Goal: Information Seeking & Learning: Learn about a topic

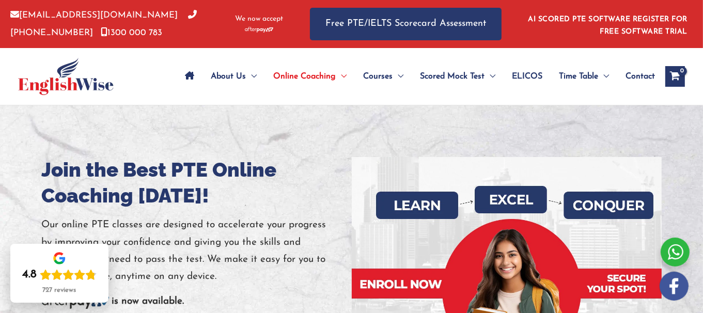
click at [206, 150] on div at bounding box center [351, 285] width 703 height 361
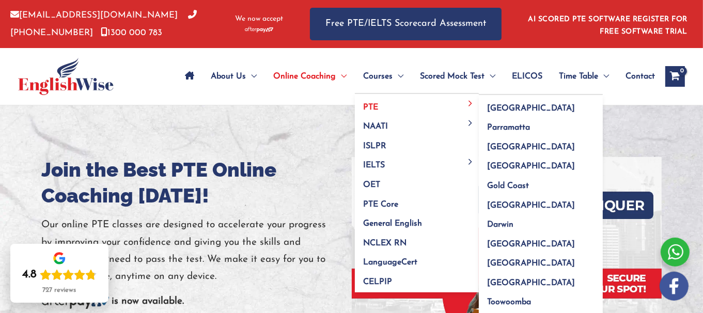
click at [380, 99] on link "PTE" at bounding box center [417, 104] width 124 height 20
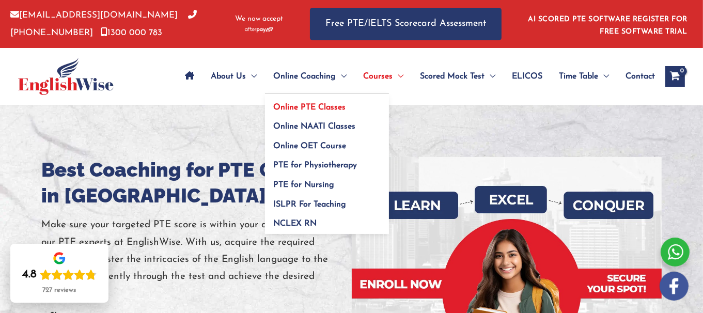
click at [296, 107] on span "Online PTE Classes" at bounding box center [309, 107] width 72 height 8
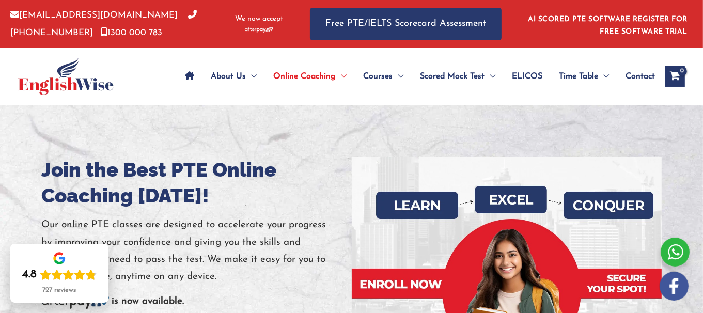
click at [213, 138] on div at bounding box center [351, 285] width 703 height 361
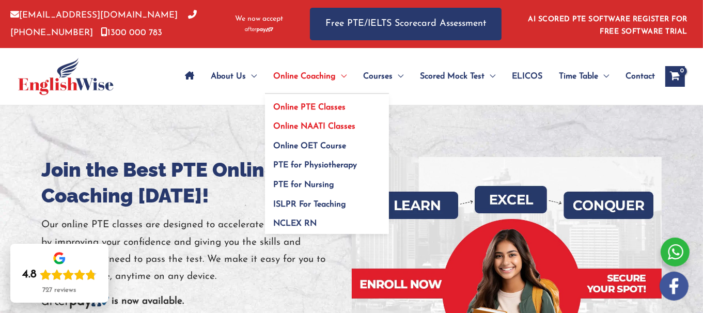
click at [313, 121] on link "Online NAATI Classes" at bounding box center [327, 124] width 124 height 20
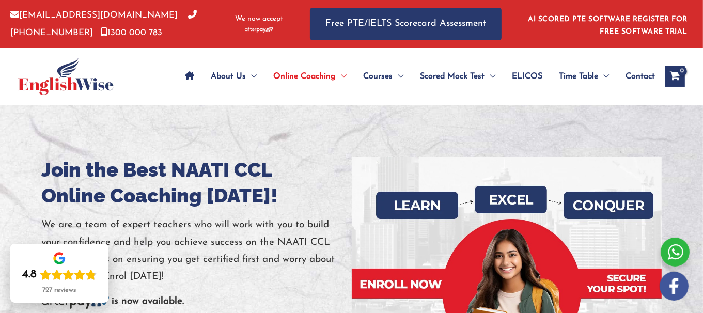
click at [224, 187] on h1 "Join the Best NAATI CCL Online Coaching Today!" at bounding box center [197, 183] width 310 height 52
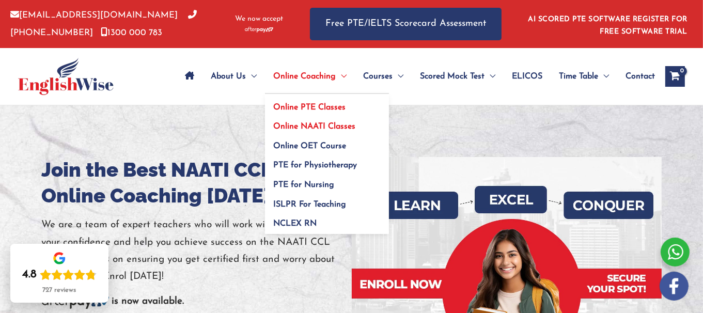
click at [317, 105] on span "Online PTE Classes" at bounding box center [309, 107] width 72 height 8
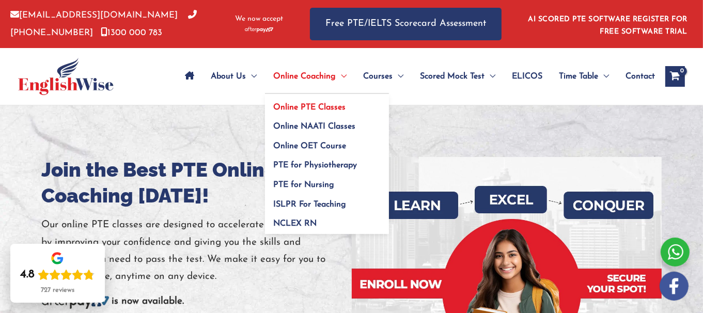
click at [318, 111] on link "Online PTE Classes" at bounding box center [327, 104] width 124 height 20
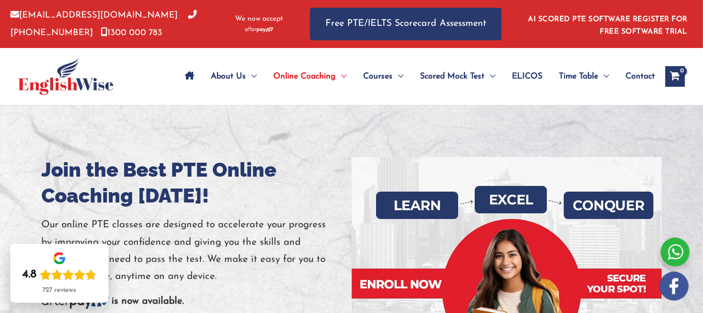
click at [215, 132] on div at bounding box center [351, 285] width 703 height 361
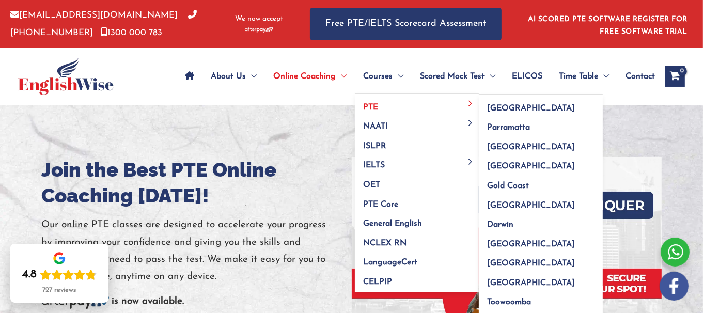
click at [386, 104] on link "PTE" at bounding box center [417, 104] width 124 height 20
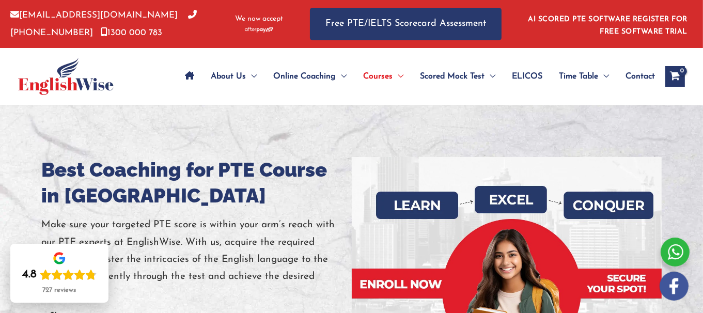
click at [186, 158] on h1 "Best Coaching for PTE Course in [GEOGRAPHIC_DATA]" at bounding box center [197, 183] width 310 height 52
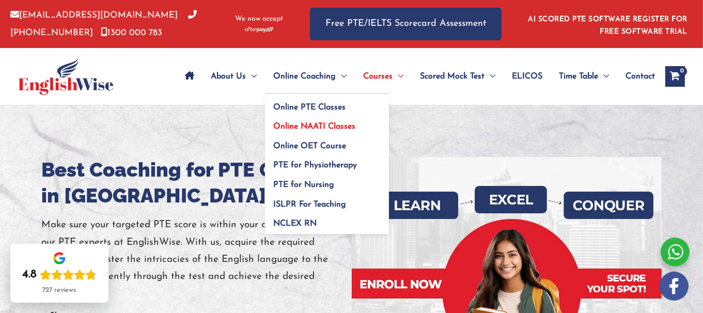
click at [295, 128] on span "Online NAATI Classes" at bounding box center [314, 126] width 82 height 8
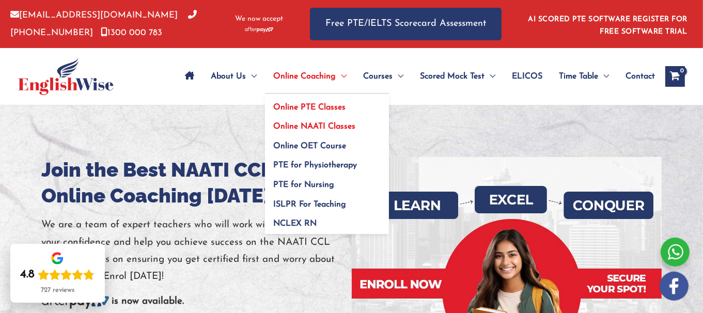
click at [339, 109] on span "Online PTE Classes" at bounding box center [309, 107] width 72 height 8
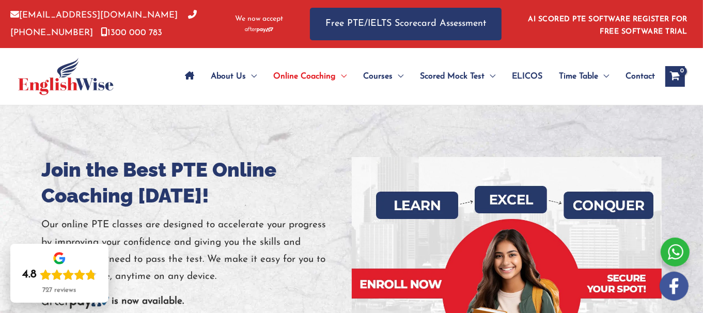
click at [130, 151] on div at bounding box center [351, 285] width 703 height 361
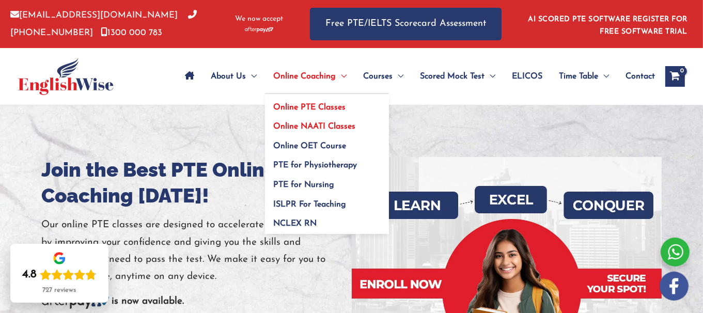
click at [323, 131] on link "Online NAATI Classes" at bounding box center [327, 124] width 124 height 20
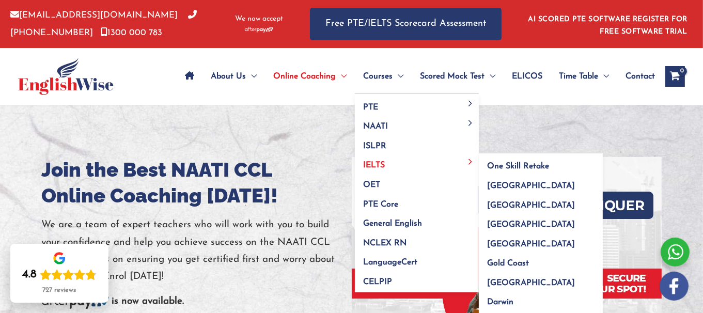
click at [384, 158] on link "IELTS" at bounding box center [417, 162] width 124 height 20
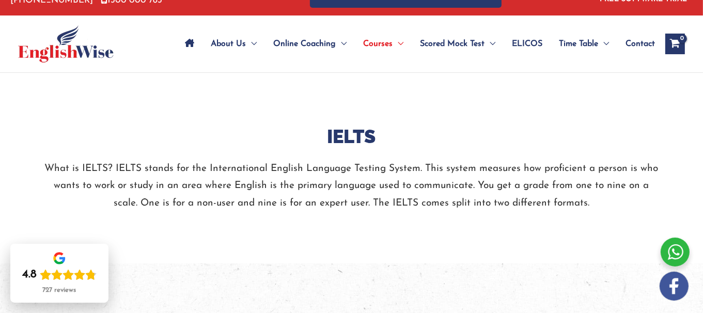
click at [216, 121] on div "IELTS What is IELTS? IELTS stands for the International English Language Testin…" at bounding box center [352, 168] width 620 height 191
